Goal: Task Accomplishment & Management: Manage account settings

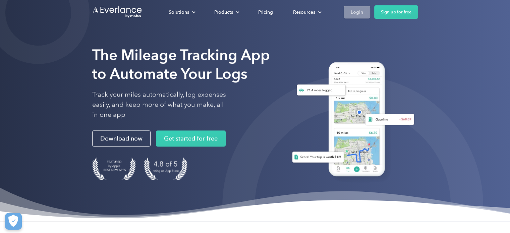
click at [353, 13] on div "Login" at bounding box center [357, 12] width 12 height 8
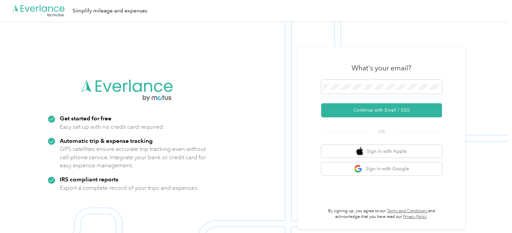
scroll to position [1, 0]
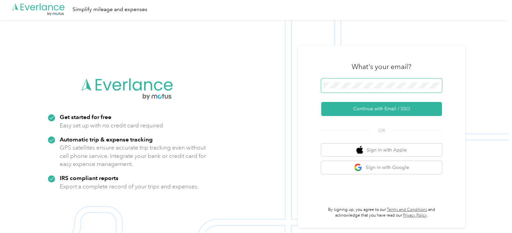
click at [346, 89] on span at bounding box center [381, 85] width 121 height 14
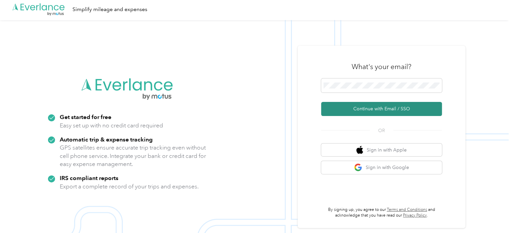
click at [376, 108] on button "Continue with Email / SSO" at bounding box center [381, 109] width 121 height 14
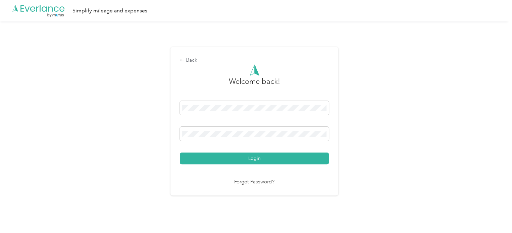
drag, startPoint x: 187, startPoint y: 138, endPoint x: 152, endPoint y: 131, distance: 35.5
click at [152, 131] on div "Back Welcome back! Login Forgot Password?" at bounding box center [254, 123] width 508 height 205
click at [156, 139] on div "Back Welcome back! Login Forgot Password?" at bounding box center [254, 123] width 508 height 205
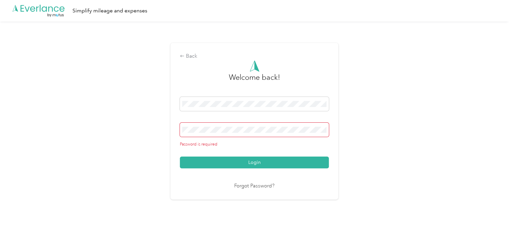
scroll to position [1, 0]
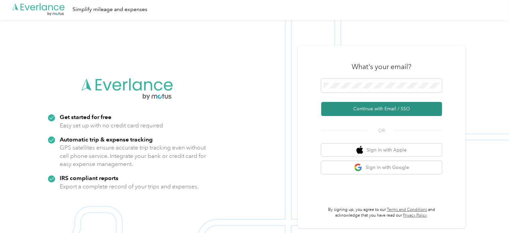
click at [383, 110] on button "Continue with Email / SSO" at bounding box center [381, 109] width 121 height 14
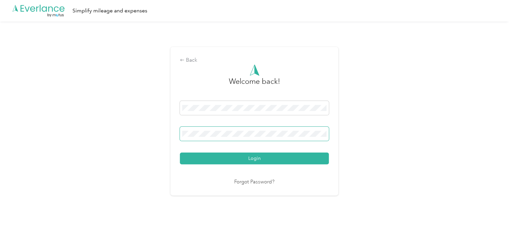
click at [215, 130] on span at bounding box center [254, 134] width 149 height 14
click at [194, 160] on button "Login" at bounding box center [254, 159] width 149 height 12
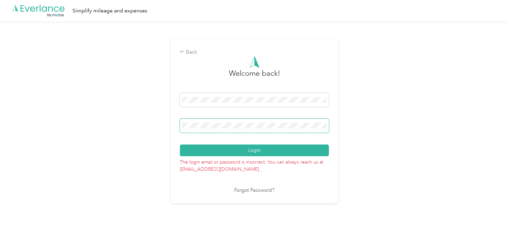
click at [141, 128] on div "Back Welcome back! Login The login email or password is incorrect. You can alwa…" at bounding box center [254, 123] width 508 height 205
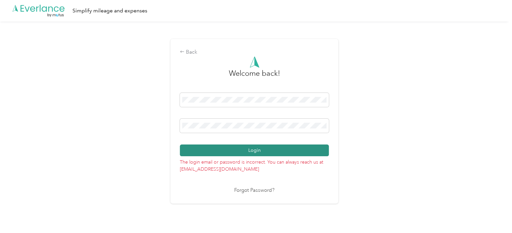
click at [194, 148] on button "Login" at bounding box center [254, 151] width 149 height 12
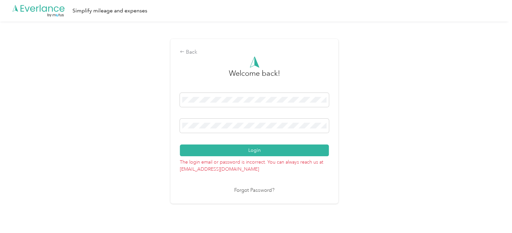
click at [506, 27] on div "Back Welcome back! Login The login email or password is incorrect. You can alwa…" at bounding box center [254, 123] width 508 height 205
click at [244, 119] on span at bounding box center [254, 126] width 149 height 14
click at [172, 135] on div "Back Welcome back! Login The login email or password is incorrect. You can alwa…" at bounding box center [254, 123] width 508 height 205
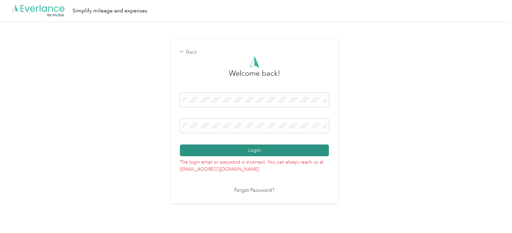
click at [200, 151] on button "Login" at bounding box center [254, 151] width 149 height 12
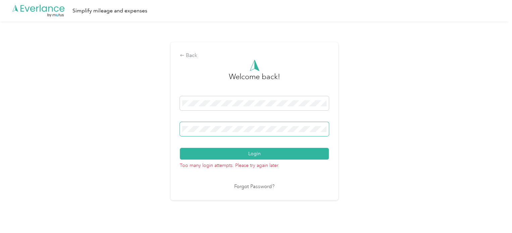
click at [168, 132] on div "Back Welcome back! Login Too many login attempts. Please try again later. Forgo…" at bounding box center [254, 123] width 508 height 205
click at [193, 156] on button "Login" at bounding box center [254, 154] width 149 height 12
click at [255, 185] on link "Forgot Password?" at bounding box center [254, 187] width 40 height 8
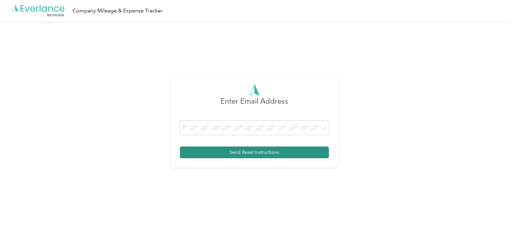
click at [241, 150] on button "Send Reset Instructions" at bounding box center [254, 153] width 149 height 12
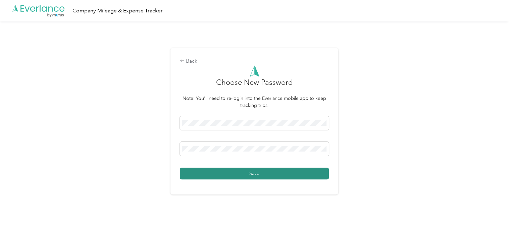
click at [204, 174] on button "Save" at bounding box center [254, 174] width 149 height 12
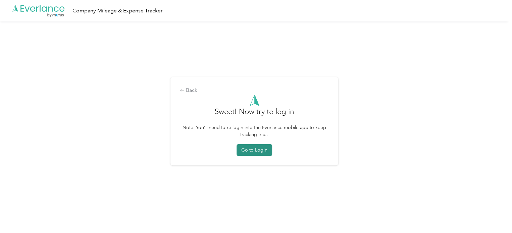
click at [263, 148] on button "Go to Login" at bounding box center [254, 150] width 36 height 12
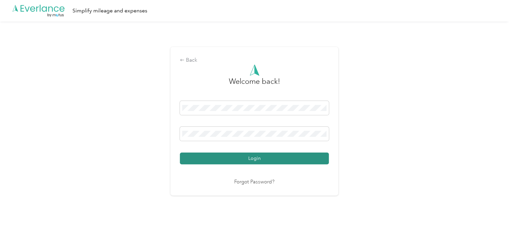
click at [205, 157] on button "Login" at bounding box center [254, 159] width 149 height 12
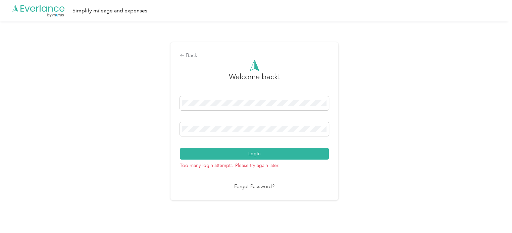
click at [217, 199] on div "Back Welcome back! Login Too many login attempts. Please try again later. Forgo…" at bounding box center [254, 121] width 168 height 158
